Goal: Information Seeking & Learning: Learn about a topic

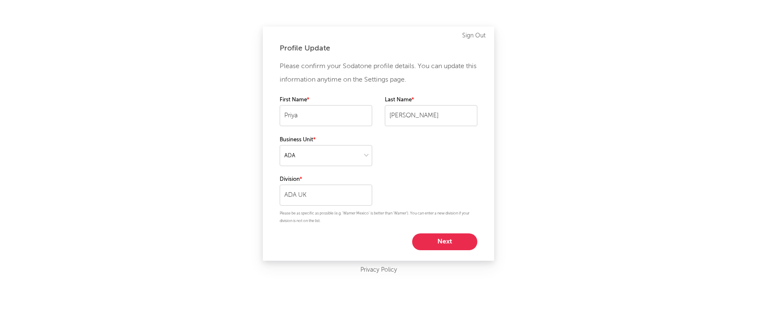
click at [430, 244] on button "Next" at bounding box center [444, 241] width 65 height 17
select select "other"
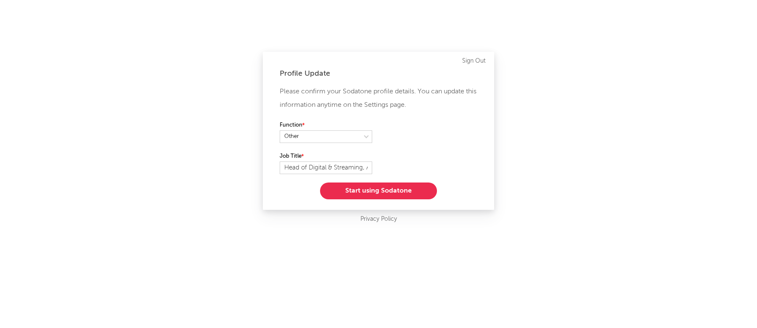
click at [414, 186] on button "Start using Sodatone" at bounding box center [378, 191] width 117 height 17
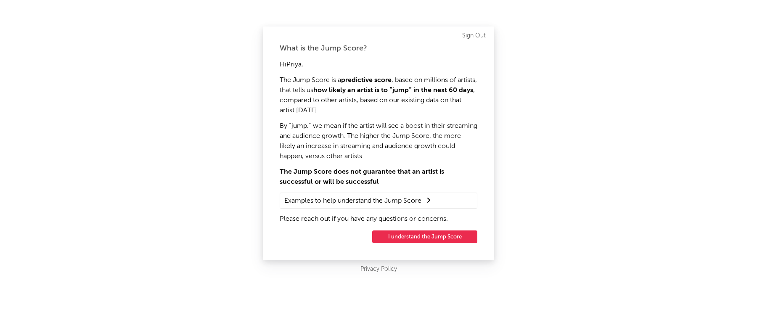
click at [449, 236] on button "I understand the Jump Score" at bounding box center [424, 237] width 105 height 13
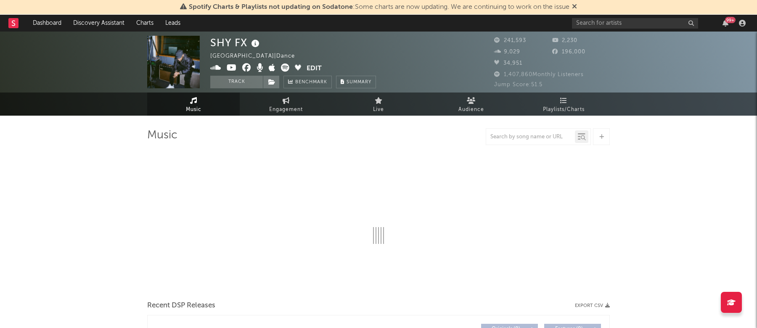
drag, startPoint x: 612, startPoint y: 1, endPoint x: 612, endPoint y: 6, distance: 5.5
click at [612, 6] on div "Spotify Charts & Playlists not updating on Sodatone : Some charts are now updat…" at bounding box center [378, 7] width 757 height 15
click at [610, 29] on div "99 +" at bounding box center [660, 23] width 177 height 17
click at [606, 27] on input "text" at bounding box center [635, 23] width 126 height 11
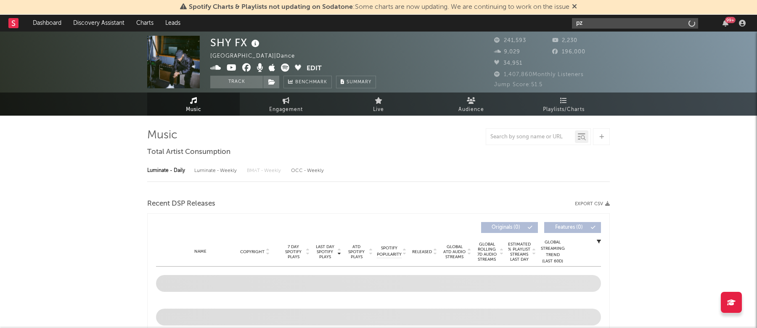
type input "p"
select select "6m"
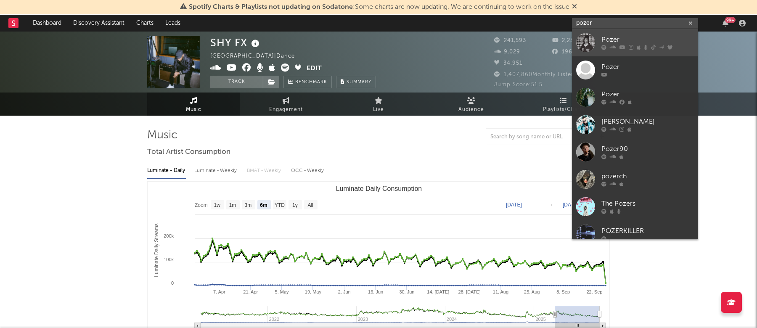
type input "pozer"
click at [604, 47] on icon at bounding box center [604, 47] width 5 height 5
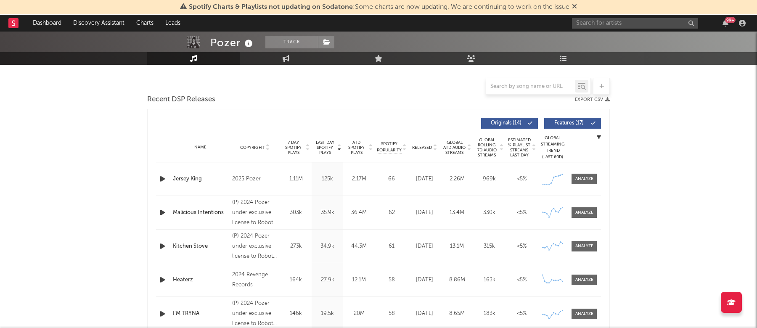
select select "6m"
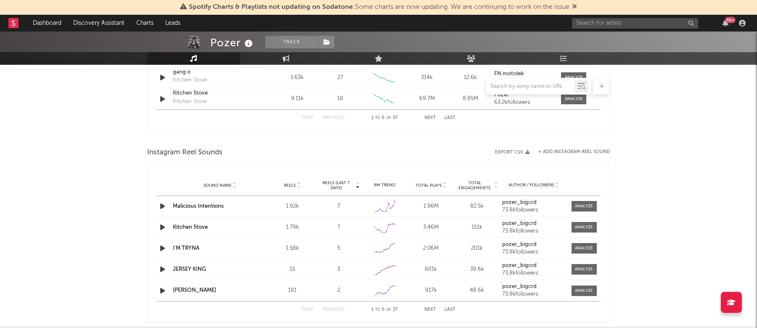
scroll to position [787, 0]
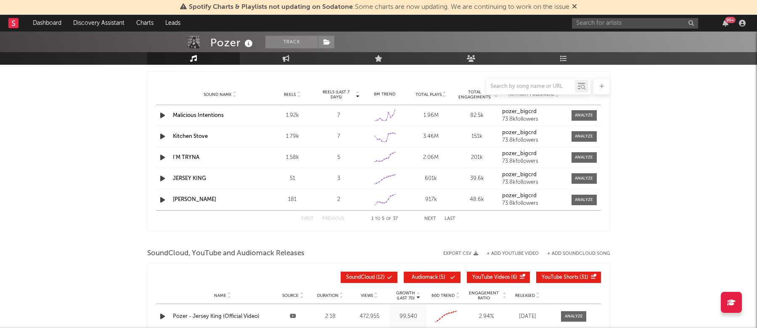
click at [533, 182] on div "73.8k followers" at bounding box center [533, 183] width 63 height 6
click at [564, 180] on div "73.8k followers" at bounding box center [533, 183] width 63 height 6
click at [581, 180] on div at bounding box center [584, 178] width 18 height 6
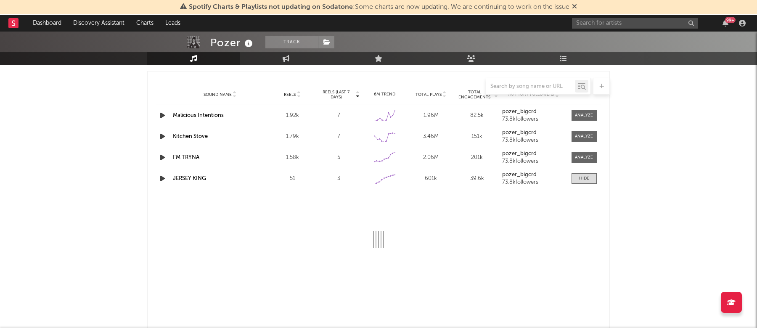
select select "1w"
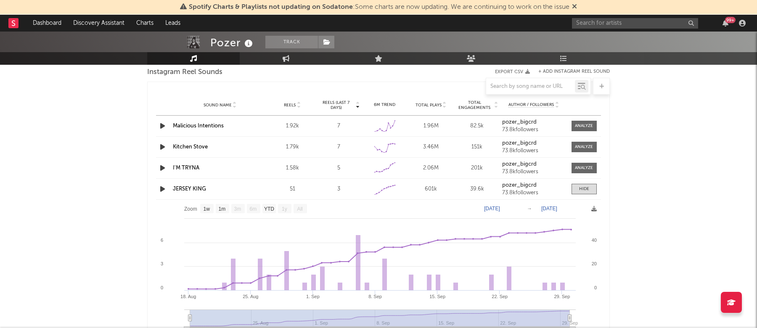
scroll to position [770, 0]
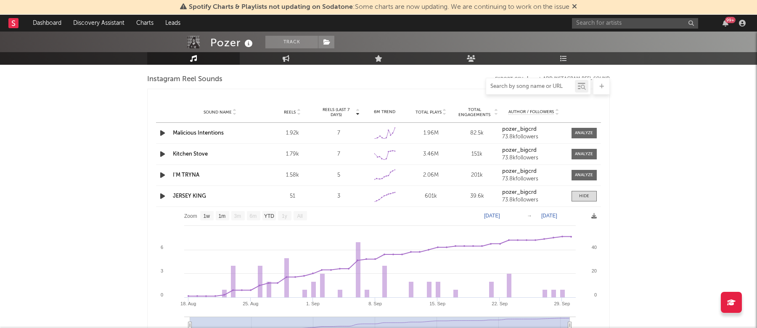
click at [516, 88] on input "text" at bounding box center [530, 86] width 89 height 7
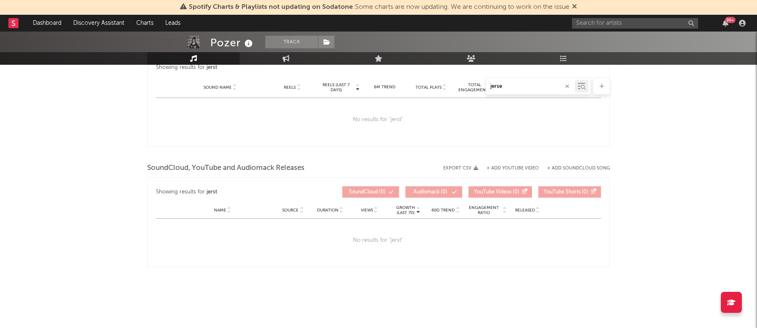
type input "jerset"
select select "1w"
type input "jersey"
select select "1w"
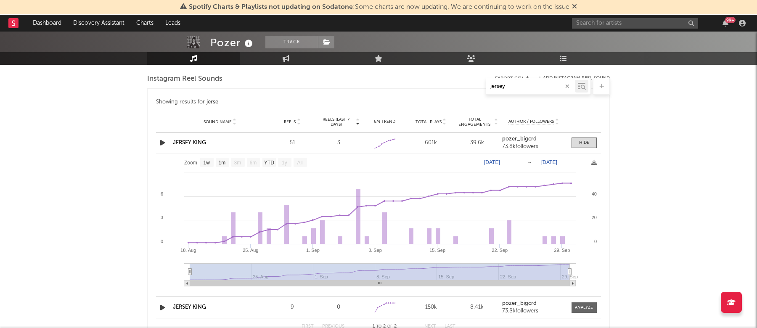
scroll to position [669, 0]
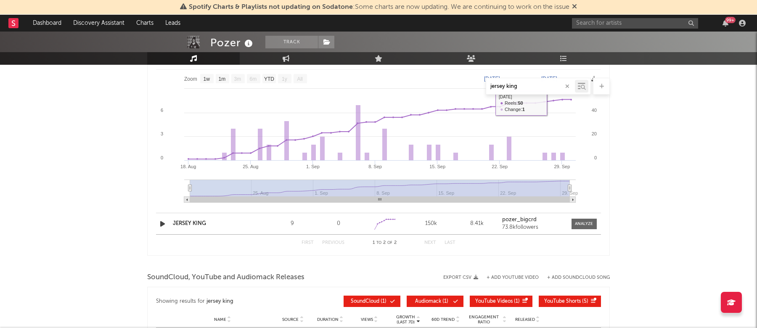
type input "jersey king"
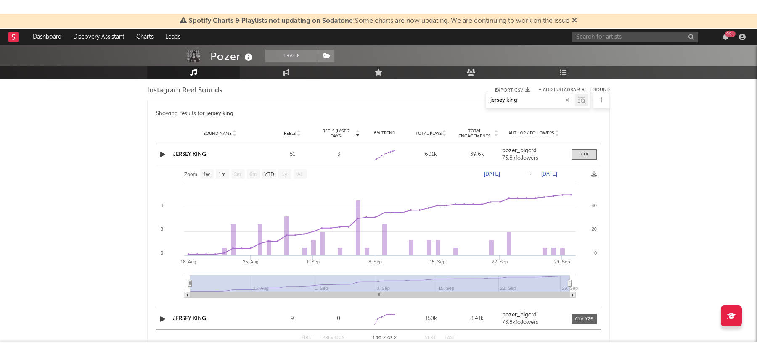
scroll to position [583, 0]
